Goal: Check status

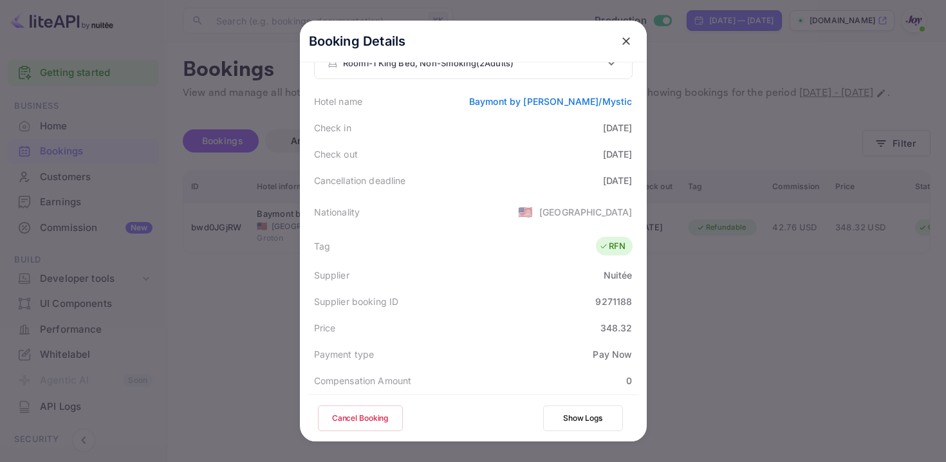
scroll to position [26, 0]
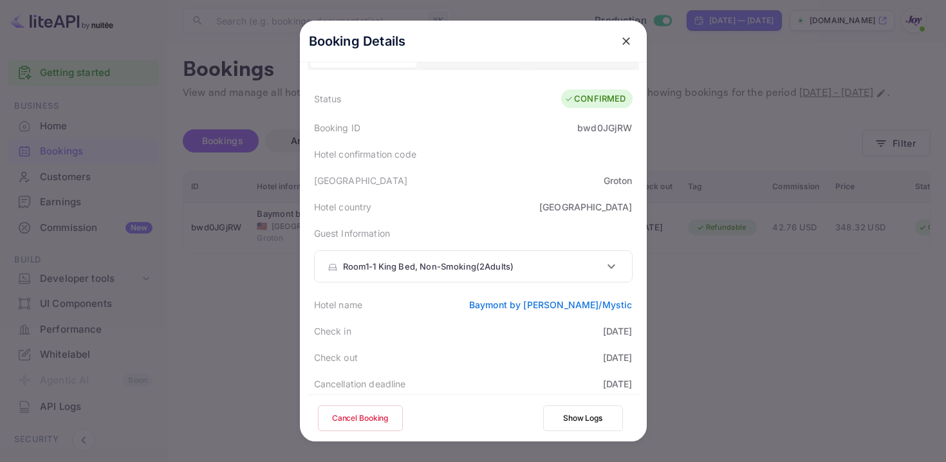
click at [579, 127] on div "bwd0JGjRW" at bounding box center [604, 128] width 55 height 14
copy div "bwd0JGjRW"
click at [623, 37] on icon "close" at bounding box center [625, 41] width 13 height 13
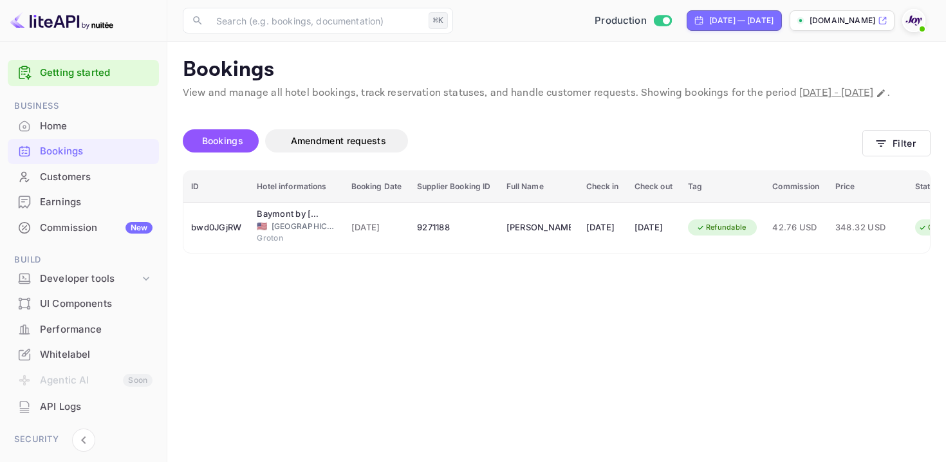
click at [904, 170] on div "Bookings Amendment requests Filter" at bounding box center [557, 143] width 748 height 54
click at [895, 156] on button "Filter" at bounding box center [896, 143] width 68 height 26
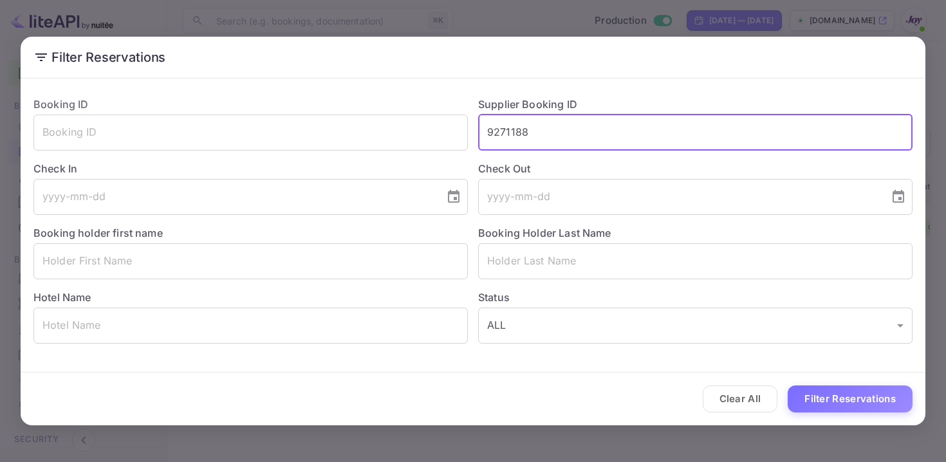
click at [490, 134] on input "9271188" at bounding box center [695, 133] width 434 height 36
paste input "8909173"
type input "8909173"
click at [870, 405] on button "Filter Reservations" at bounding box center [849, 399] width 125 height 28
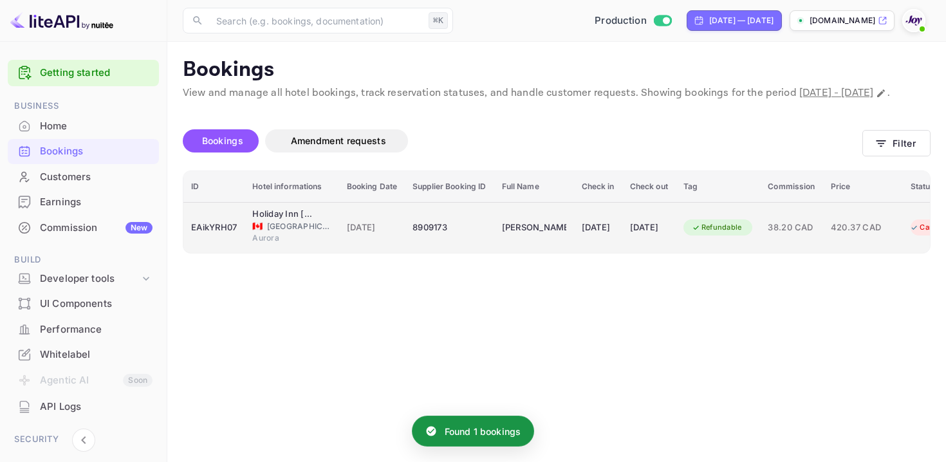
click at [668, 238] on div "[DATE]" at bounding box center [649, 227] width 38 height 21
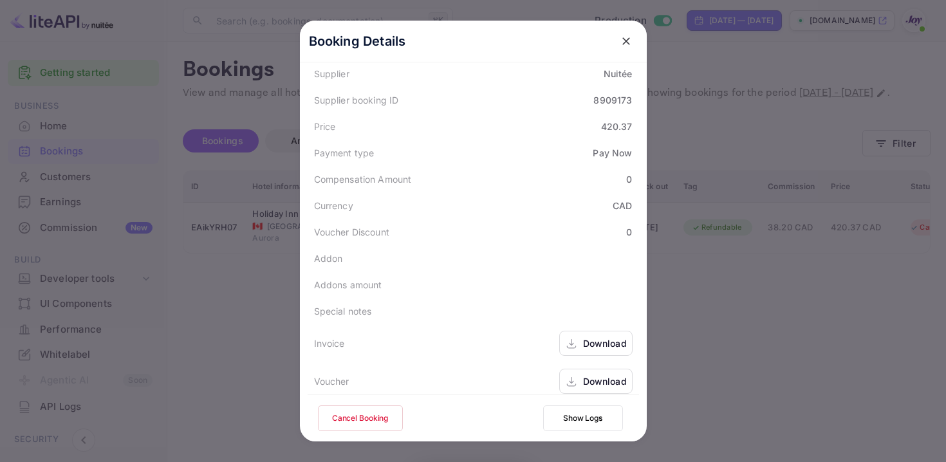
scroll to position [441, 0]
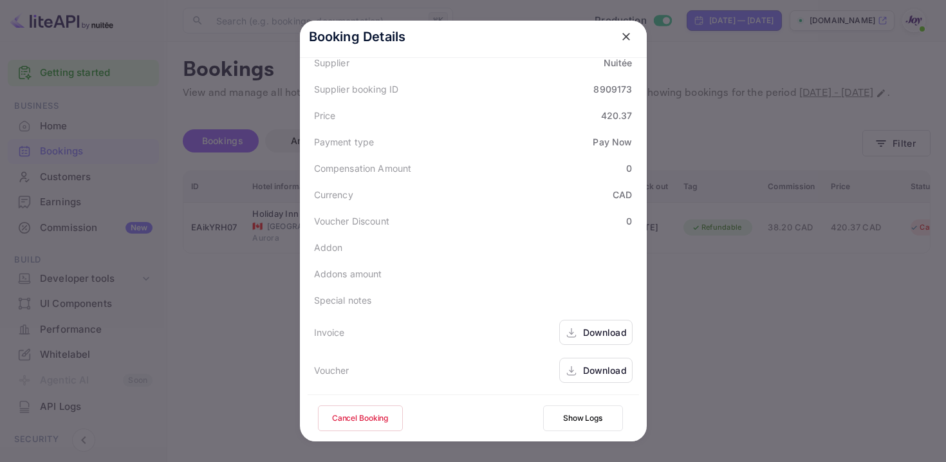
click at [585, 327] on div "Download" at bounding box center [605, 333] width 44 height 14
click at [589, 369] on div "Download" at bounding box center [605, 370] width 44 height 14
